Goal: Entertainment & Leisure: Consume media (video, audio)

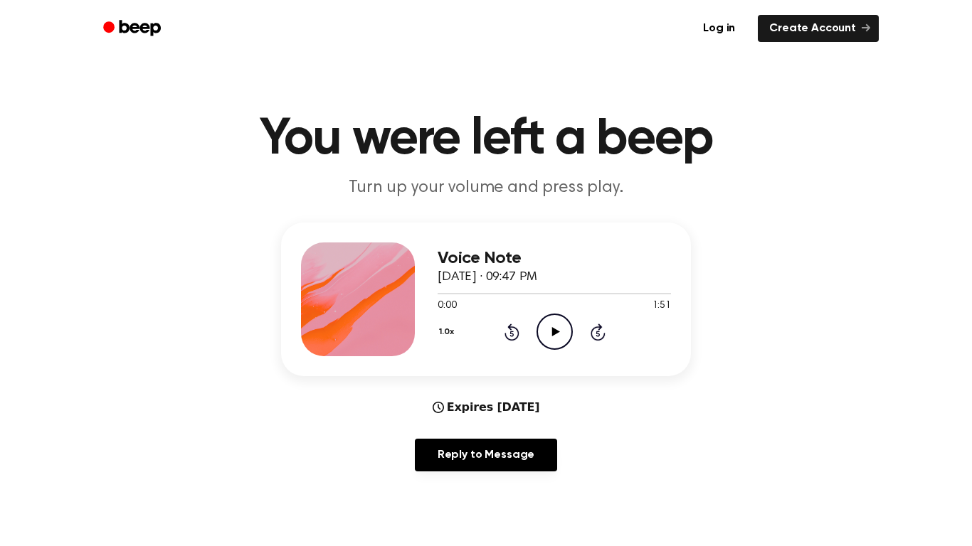
click at [553, 334] on icon at bounding box center [555, 331] width 8 height 9
click at [533, 337] on div "1.0x Rewind 5 seconds Pause Audio Skip 5 seconds" at bounding box center [553, 332] width 233 height 36
click at [553, 331] on icon "Pause Audio" at bounding box center [554, 332] width 36 height 36
click at [508, 332] on icon "Rewind 5 seconds" at bounding box center [512, 332] width 16 height 18
click at [560, 324] on icon "Play Audio" at bounding box center [554, 332] width 36 height 36
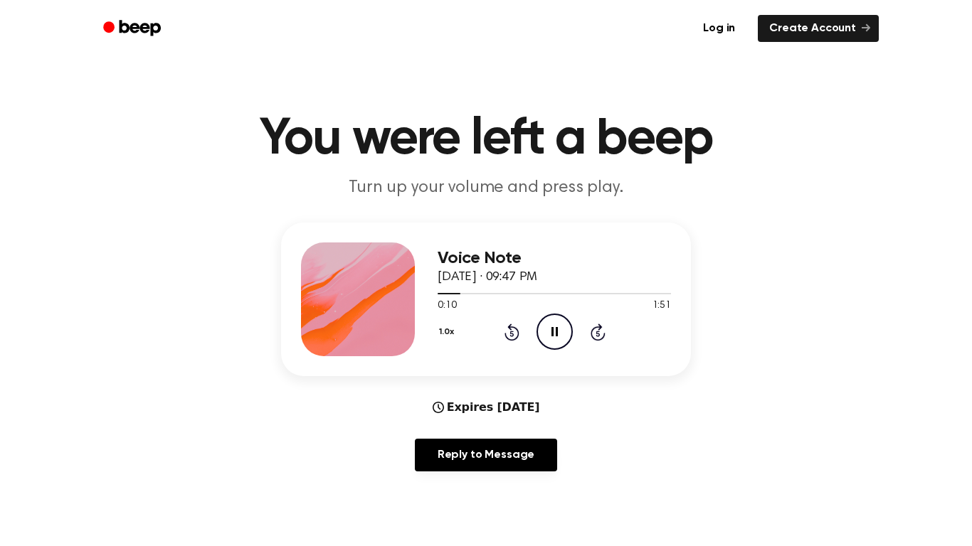
click at [502, 333] on div "1.0x Rewind 5 seconds Pause Audio Skip 5 seconds" at bounding box center [553, 332] width 233 height 36
click at [511, 334] on icon at bounding box center [511, 334] width 4 height 6
click at [556, 330] on icon at bounding box center [554, 331] width 6 height 9
click at [551, 331] on icon "Play Audio" at bounding box center [554, 332] width 36 height 36
click at [564, 338] on icon "Pause Audio" at bounding box center [554, 332] width 36 height 36
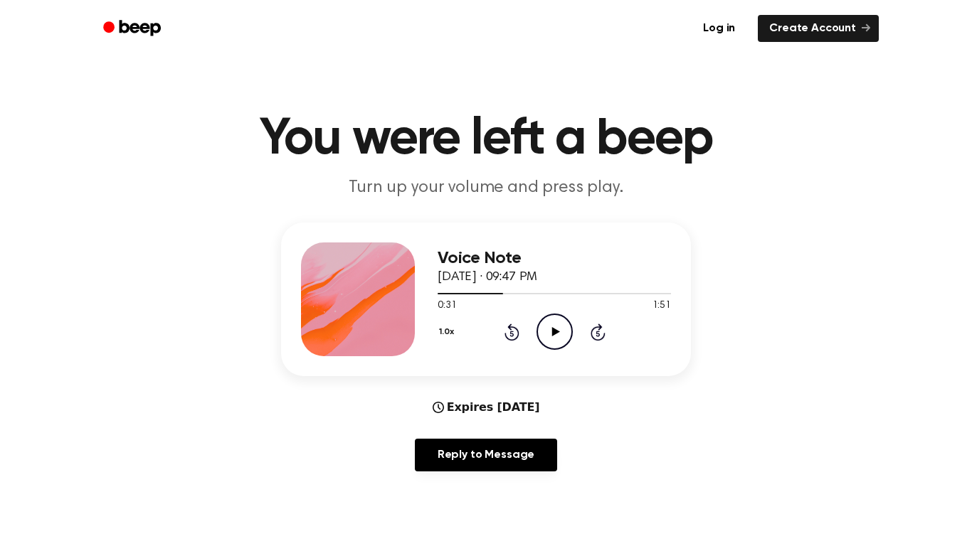
click at [544, 330] on icon "Play Audio" at bounding box center [554, 332] width 36 height 36
click at [543, 339] on icon "Pause Audio" at bounding box center [554, 332] width 36 height 36
click at [546, 339] on icon "Play Audio" at bounding box center [554, 332] width 36 height 36
click at [532, 335] on div "1.0x Rewind 5 seconds Pause Audio Skip 5 seconds" at bounding box center [553, 332] width 233 height 36
click at [555, 330] on icon "Pause Audio" at bounding box center [554, 332] width 36 height 36
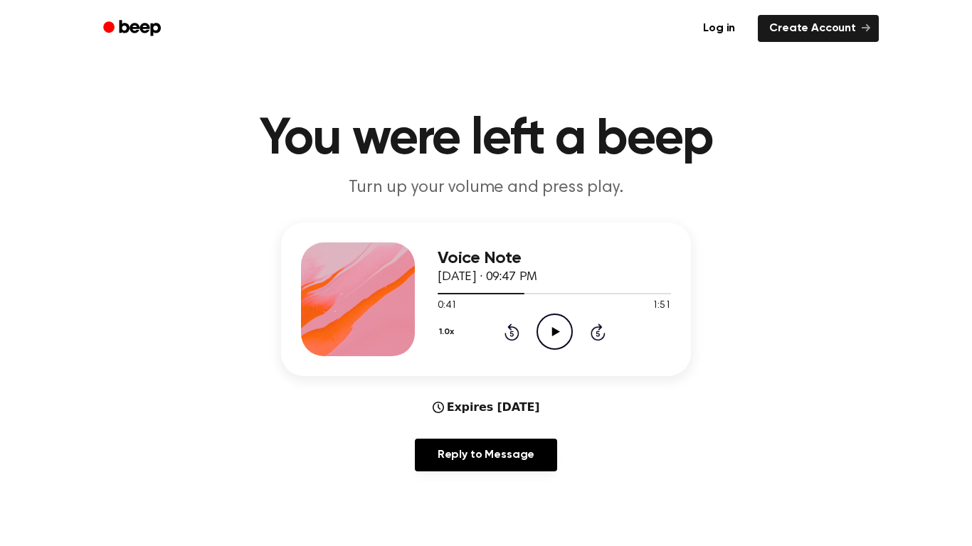
click at [555, 327] on icon "Play Audio" at bounding box center [554, 332] width 36 height 36
click at [564, 340] on icon "Pause Audio" at bounding box center [554, 332] width 36 height 36
click at [511, 334] on icon at bounding box center [511, 334] width 4 height 6
click at [551, 331] on icon "Play Audio" at bounding box center [554, 332] width 36 height 36
click at [513, 331] on icon at bounding box center [511, 334] width 4 height 6
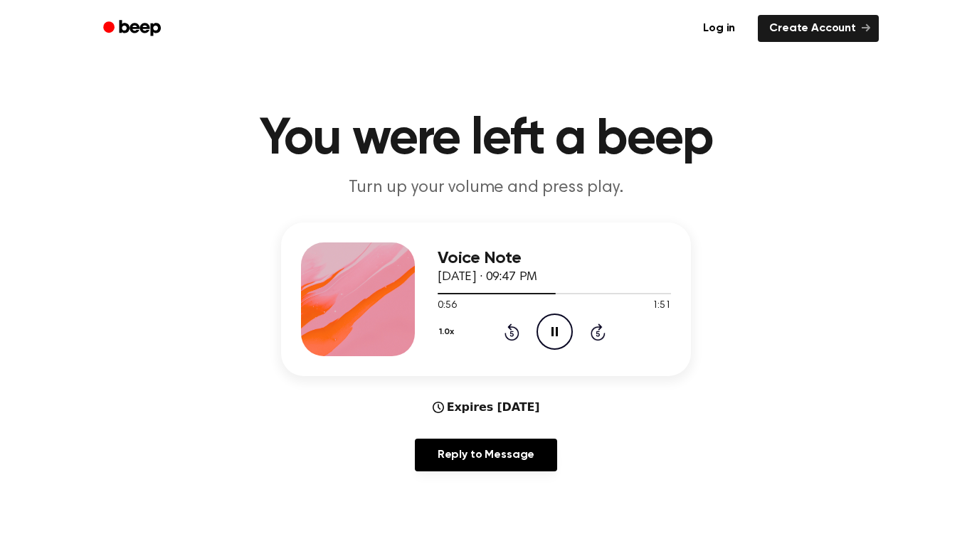
click at [516, 334] on icon "Rewind 5 seconds" at bounding box center [512, 332] width 16 height 18
click at [511, 334] on icon at bounding box center [511, 334] width 4 height 6
click at [553, 327] on icon "Pause Audio" at bounding box center [554, 332] width 36 height 36
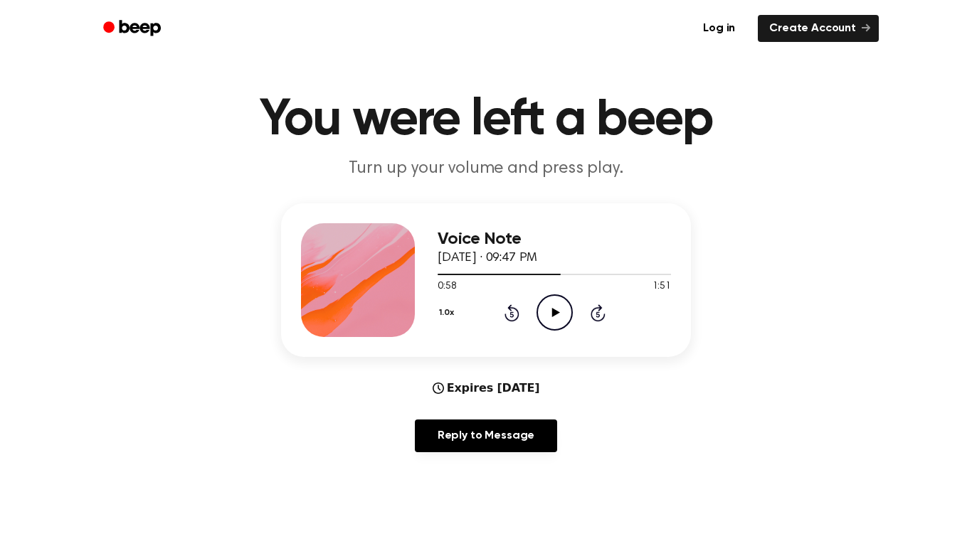
scroll to position [26, 0]
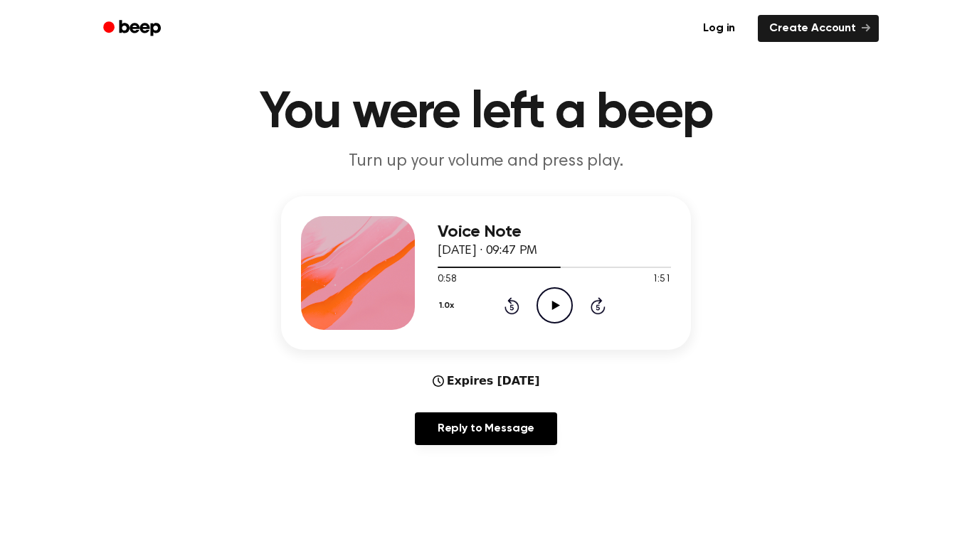
click at [549, 310] on icon "Play Audio" at bounding box center [554, 305] width 36 height 36
click at [554, 306] on icon "Pause Audio" at bounding box center [554, 305] width 36 height 36
click at [546, 301] on icon "Play Audio" at bounding box center [554, 305] width 36 height 36
click at [511, 307] on icon at bounding box center [511, 307] width 4 height 6
click at [512, 309] on icon at bounding box center [511, 307] width 4 height 6
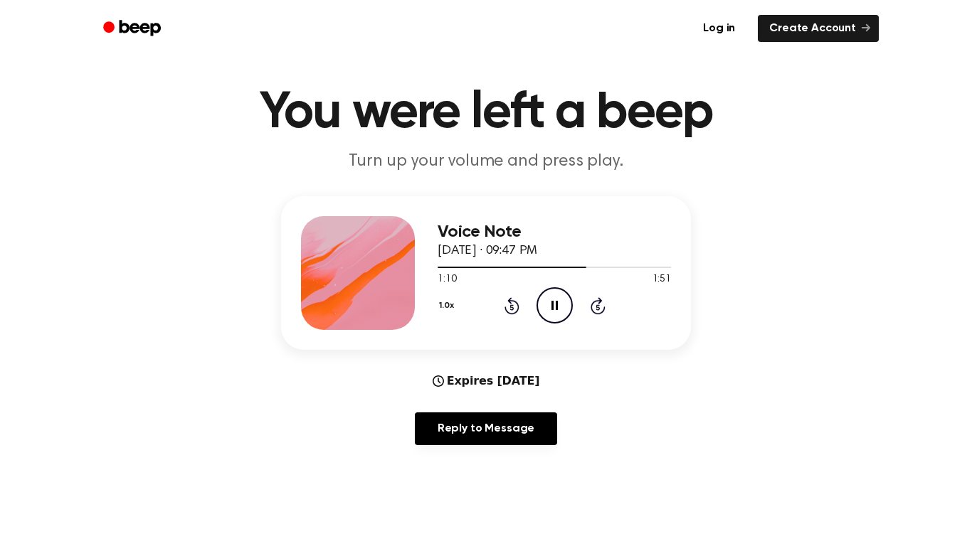
click at [515, 309] on icon "Rewind 5 seconds" at bounding box center [512, 306] width 16 height 18
click at [511, 307] on icon at bounding box center [511, 307] width 4 height 6
click at [546, 314] on icon "Pause Audio" at bounding box center [554, 305] width 36 height 36
click at [551, 309] on icon "Play Audio" at bounding box center [554, 305] width 36 height 36
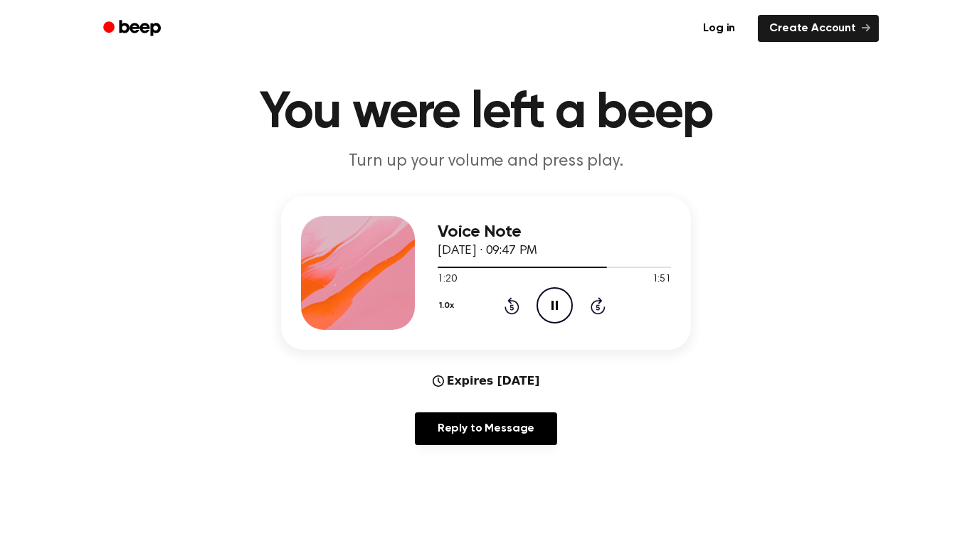
click at [548, 306] on icon "Pause Audio" at bounding box center [554, 305] width 36 height 36
click at [493, 267] on div at bounding box center [522, 267] width 170 height 1
click at [555, 302] on icon "Play Audio" at bounding box center [554, 305] width 36 height 36
click at [598, 307] on icon at bounding box center [597, 307] width 4 height 6
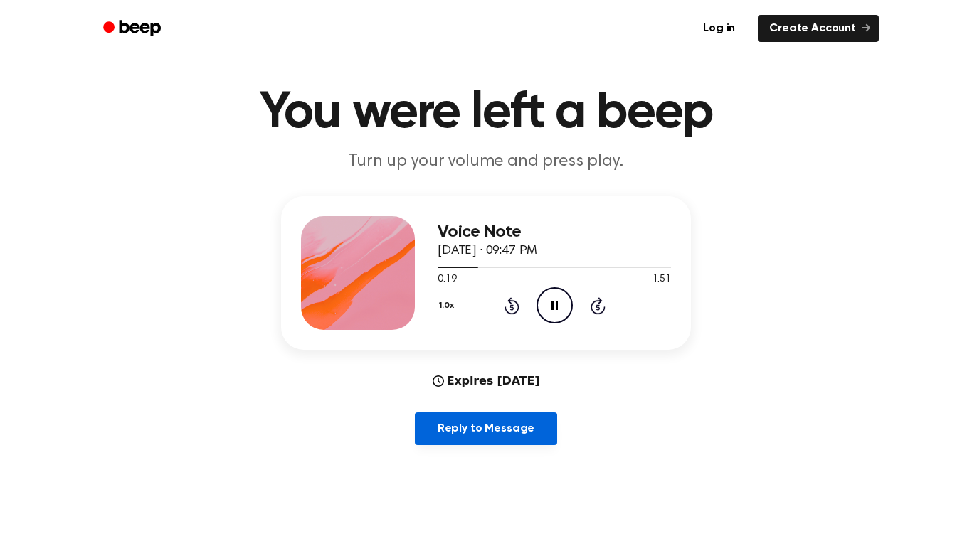
click at [455, 427] on link "Reply to Message" at bounding box center [486, 429] width 142 height 33
